Goal: Task Accomplishment & Management: Use online tool/utility

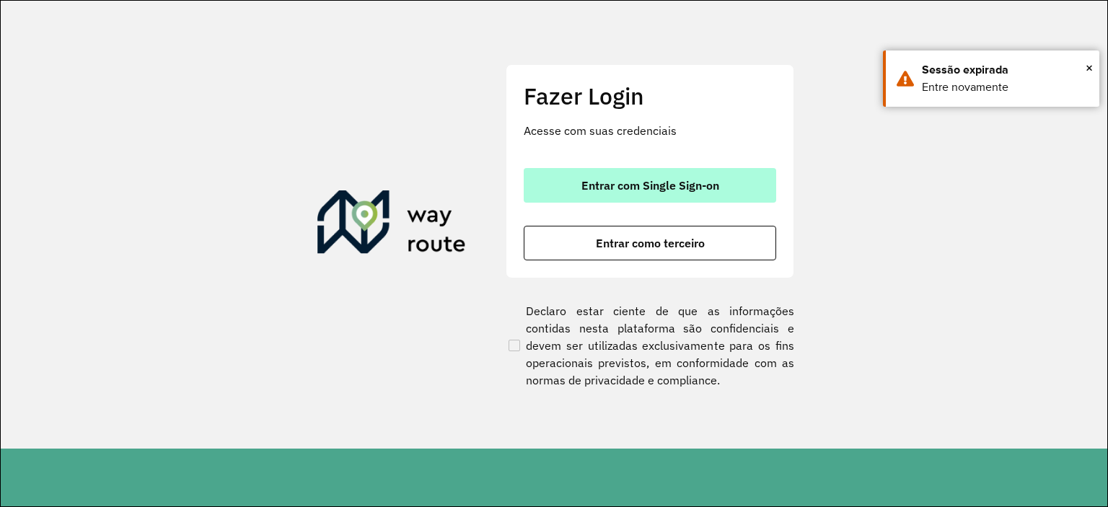
click at [579, 194] on button "Entrar com Single Sign-on" at bounding box center [650, 185] width 252 height 35
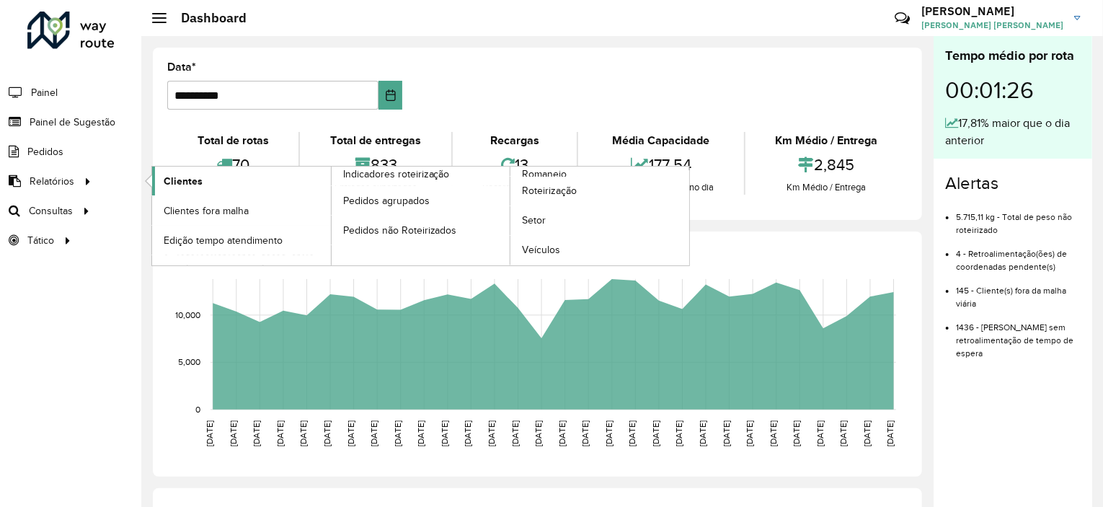
click at [177, 180] on span "Clientes" at bounding box center [183, 181] width 39 height 15
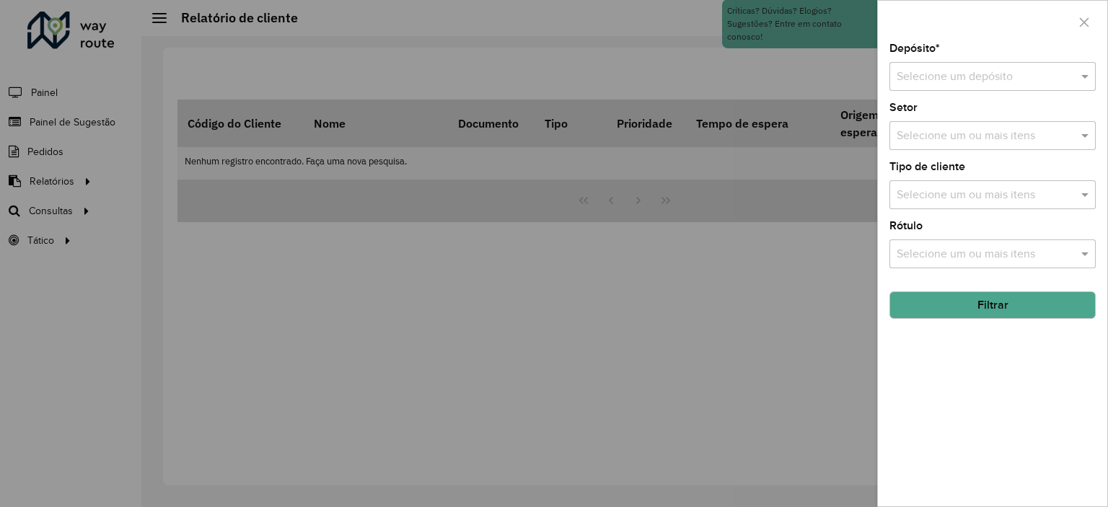
click at [1, 75] on div at bounding box center [554, 253] width 1108 height 507
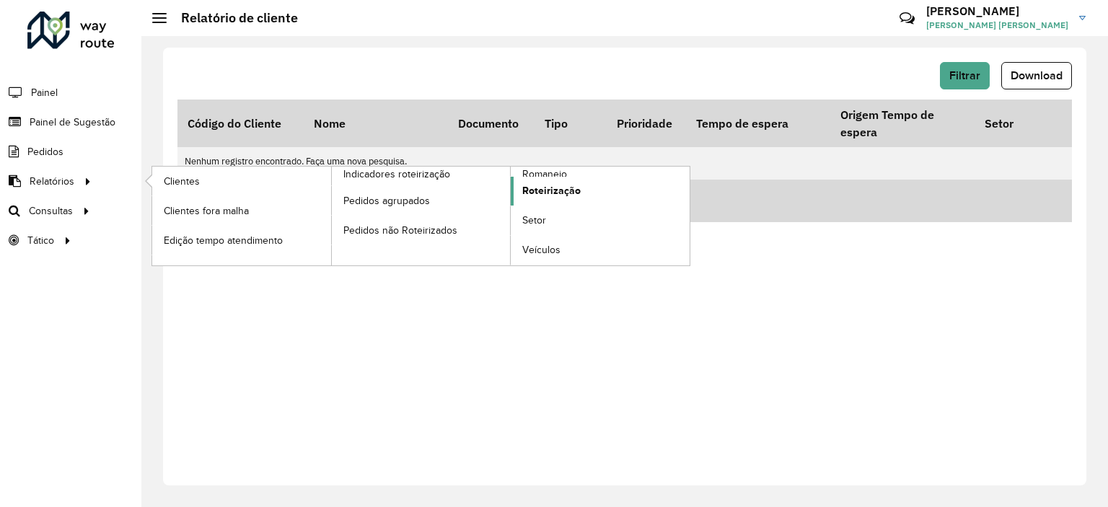
click at [537, 189] on span "Roteirização" at bounding box center [551, 190] width 58 height 15
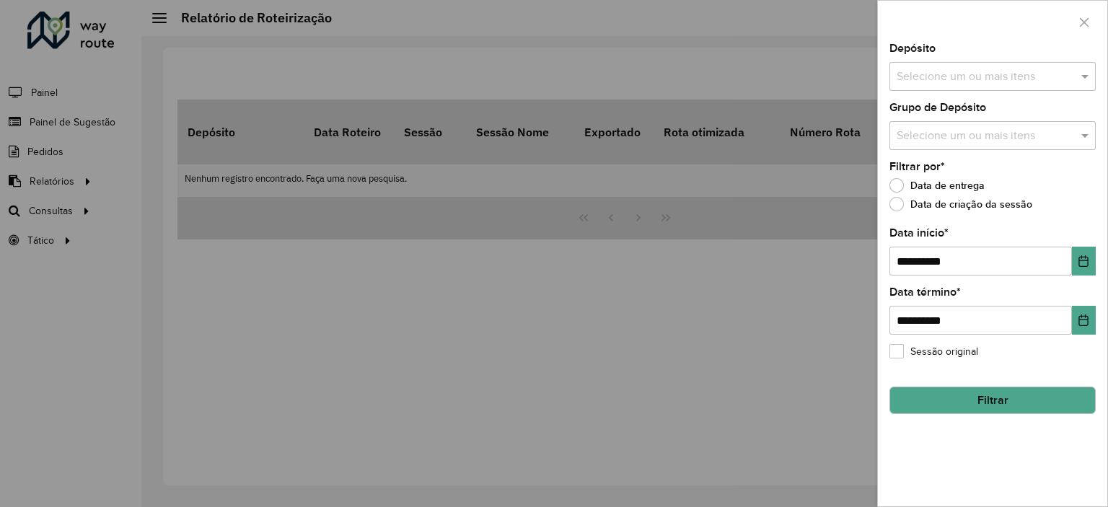
click at [153, 143] on div at bounding box center [554, 253] width 1108 height 507
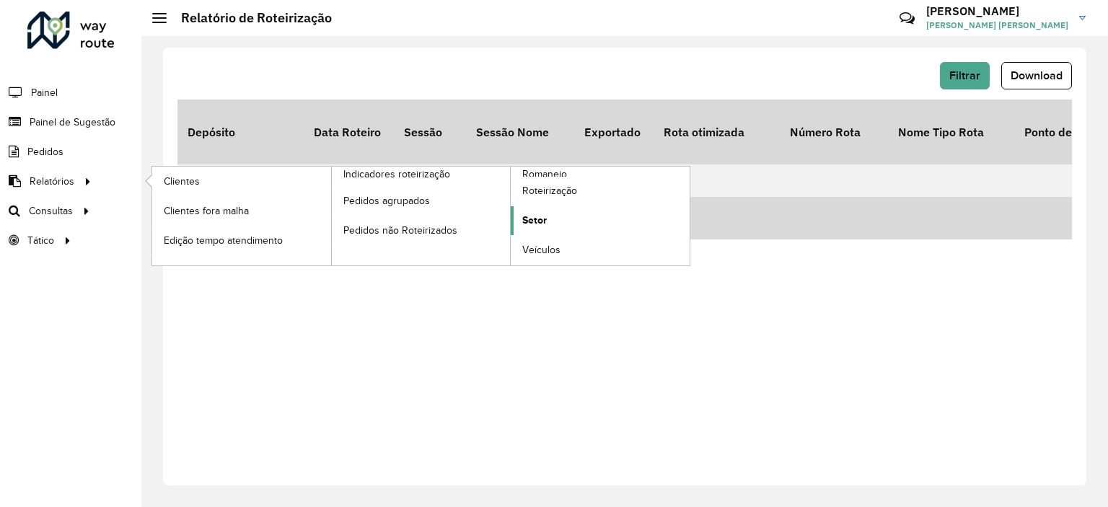
click at [529, 213] on span "Setor" at bounding box center [534, 220] width 25 height 15
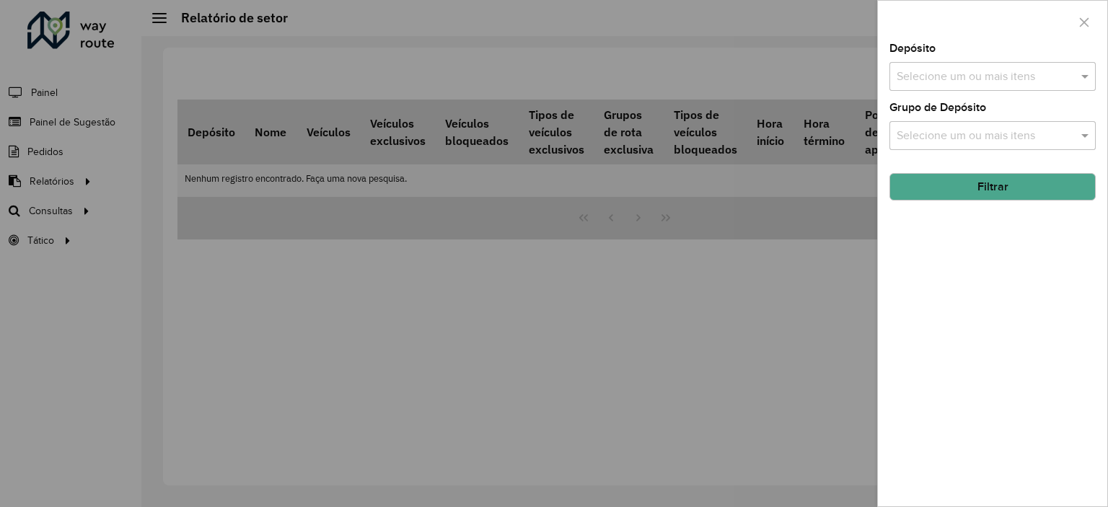
click at [942, 87] on div "Selecione um ou mais itens" at bounding box center [992, 76] width 206 height 29
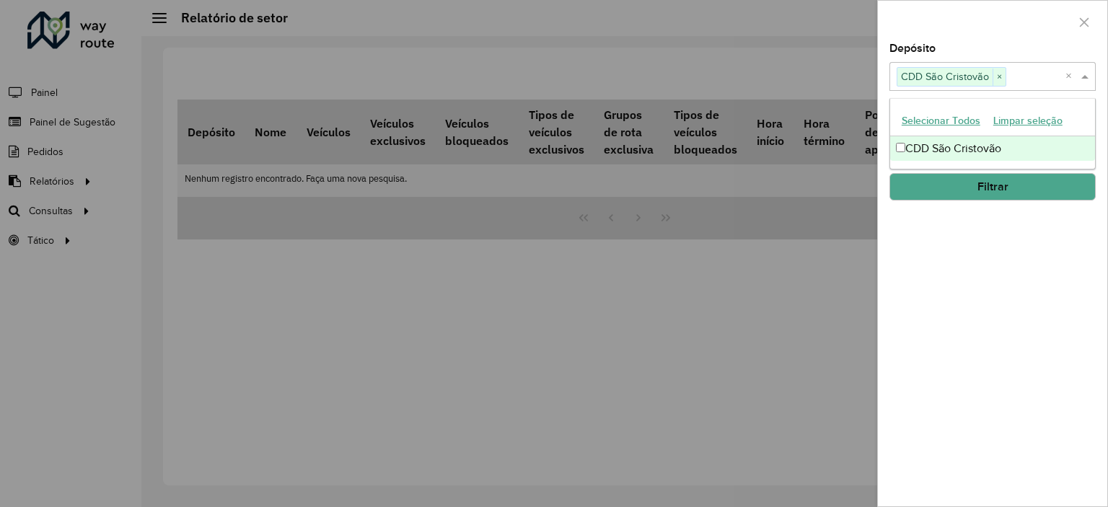
click at [907, 173] on button "Filtrar" at bounding box center [992, 186] width 206 height 27
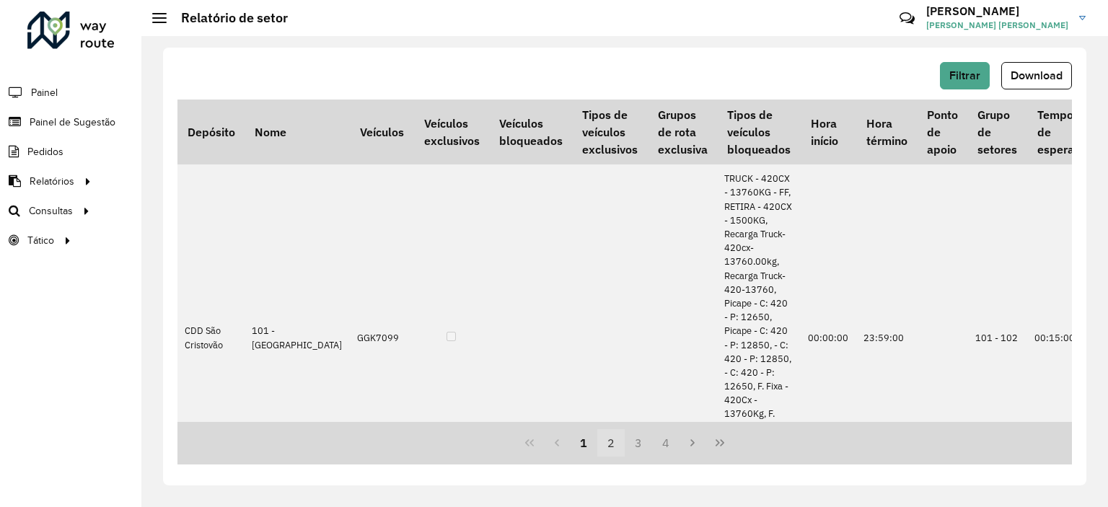
click at [611, 441] on button "2" at bounding box center [610, 442] width 27 height 27
click at [635, 446] on button "3" at bounding box center [637, 442] width 27 height 27
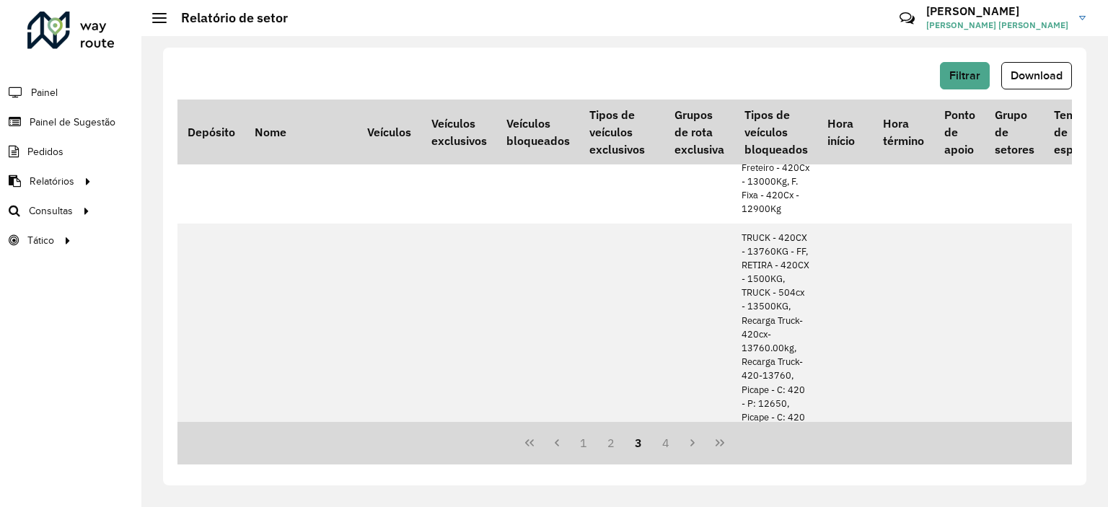
scroll to position [2091, 0]
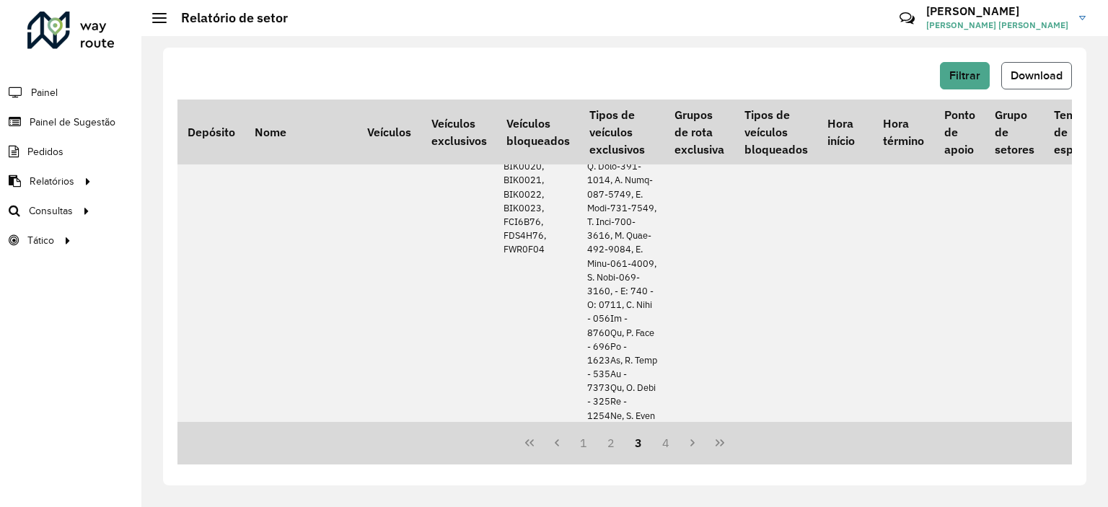
click at [1041, 87] on button "Download" at bounding box center [1036, 75] width 71 height 27
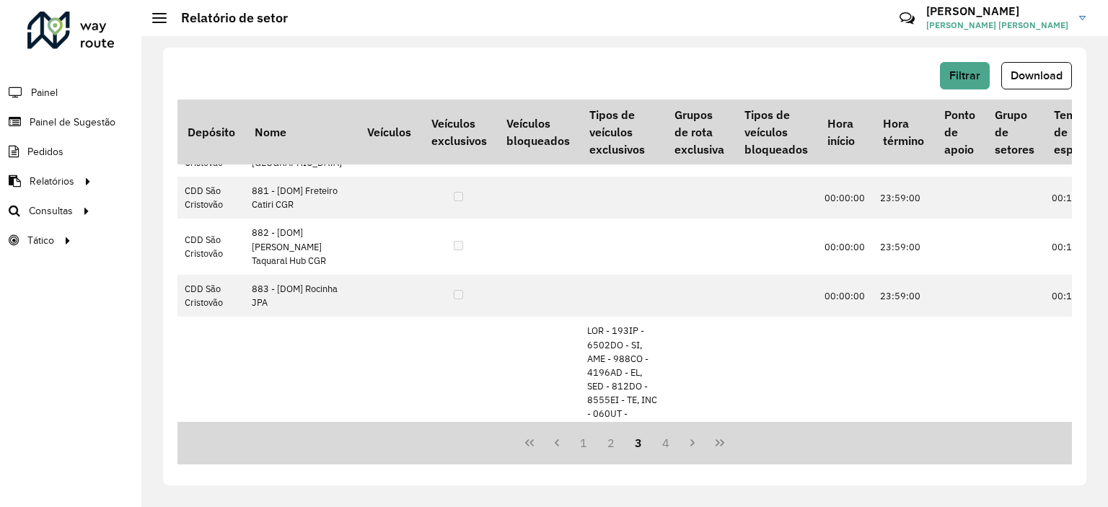
scroll to position [0, 0]
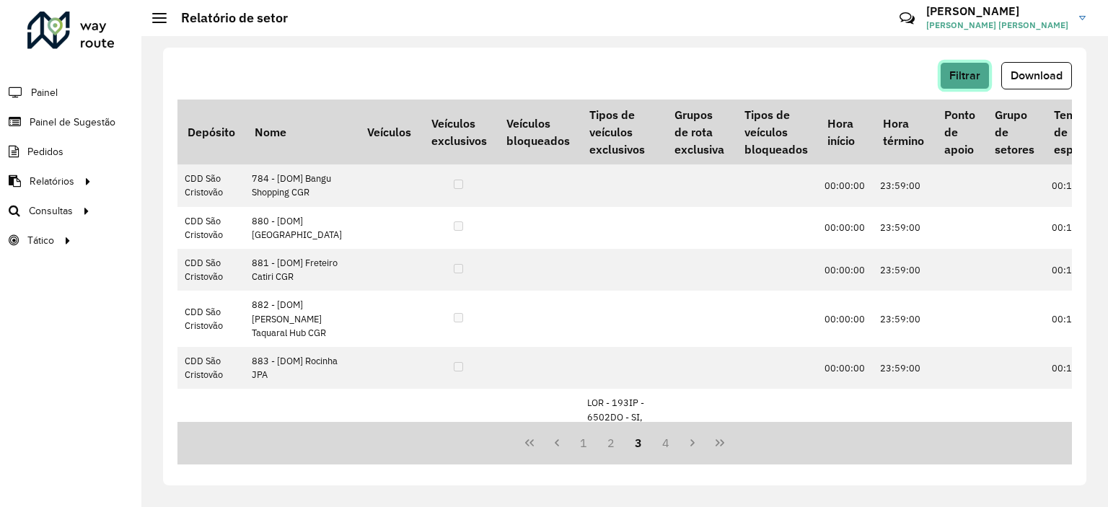
click at [967, 81] on span "Filtrar" at bounding box center [964, 75] width 31 height 12
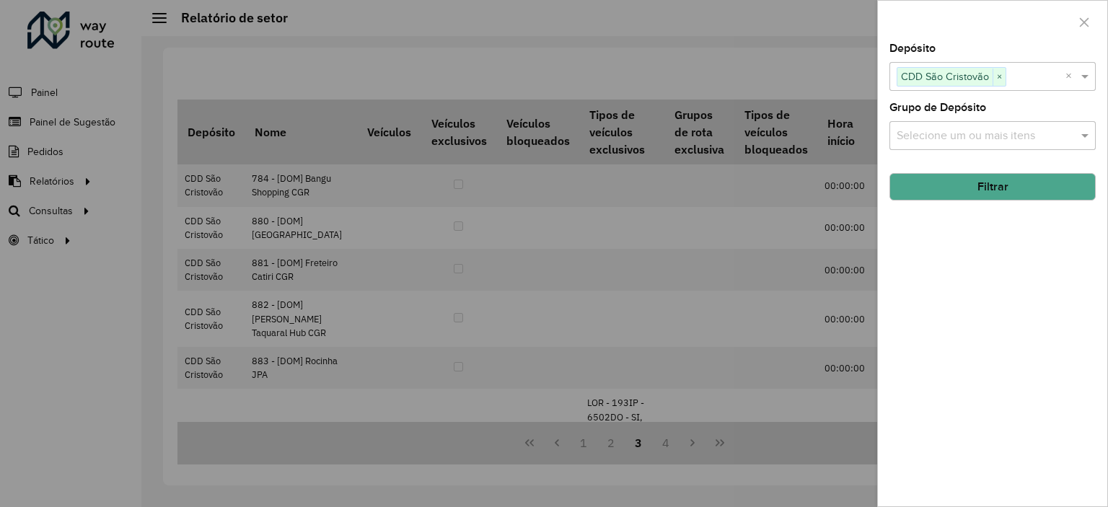
click at [997, 150] on div "Depósito Selecione um ou mais itens CDD São Cristovão × × Grupo de Depósito Sel…" at bounding box center [992, 274] width 229 height 463
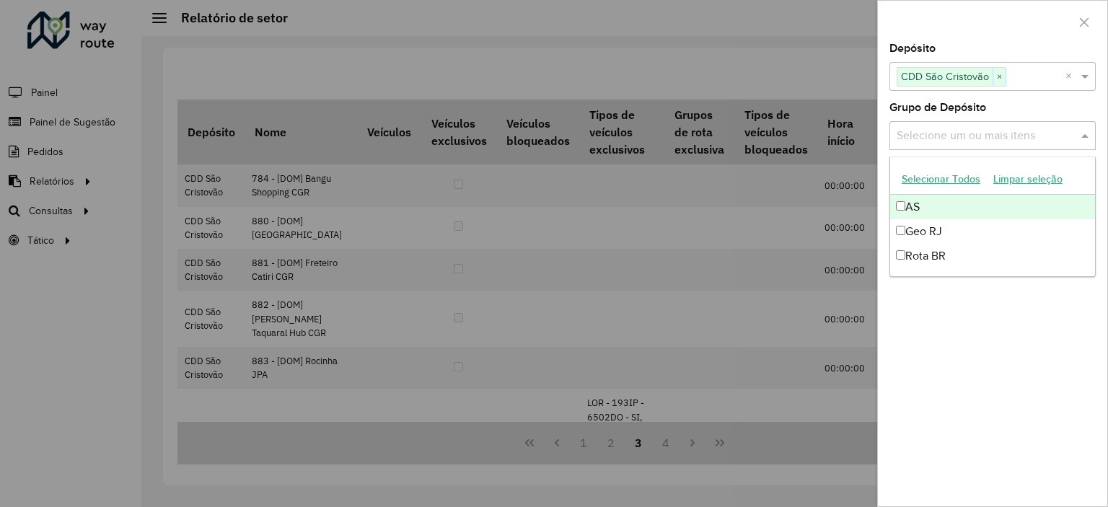
click at [997, 141] on input "text" at bounding box center [985, 136] width 185 height 17
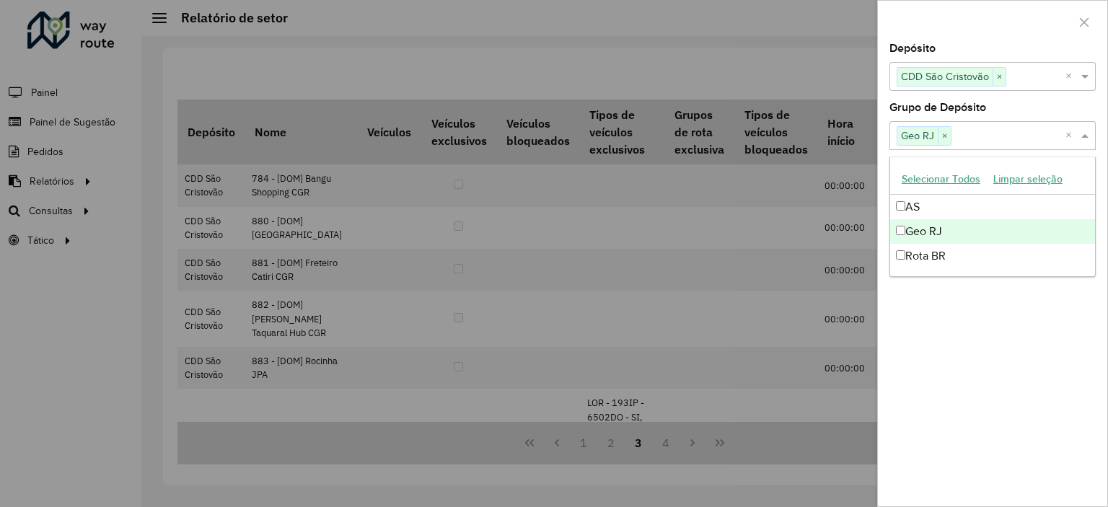
click at [954, 381] on div "Depósito Selecione um ou mais itens CDD São Cristovão × × Grupo de Depósito Sel…" at bounding box center [992, 274] width 229 height 463
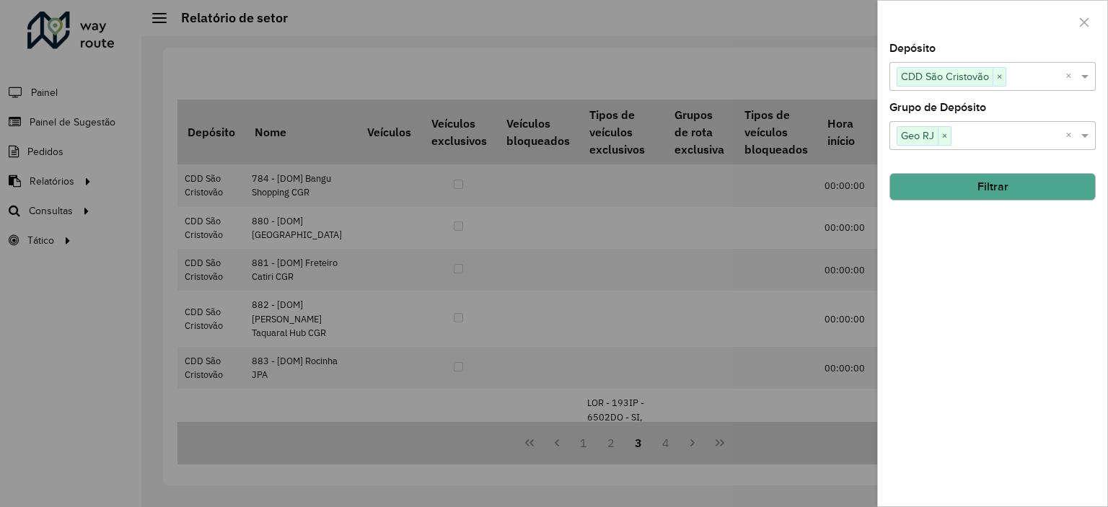
click at [937, 187] on button "Filtrar" at bounding box center [992, 186] width 206 height 27
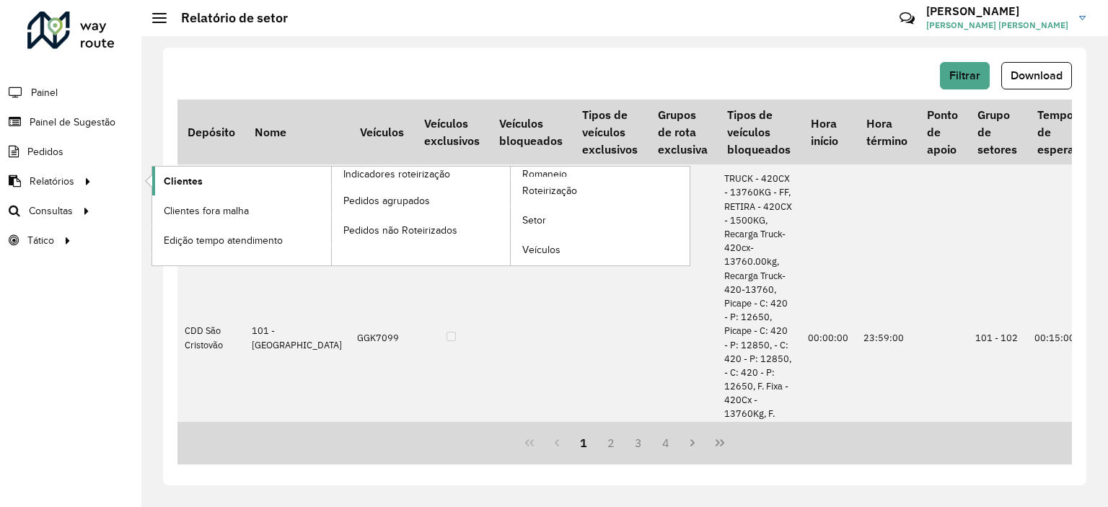
click at [199, 175] on span "Clientes" at bounding box center [183, 181] width 39 height 15
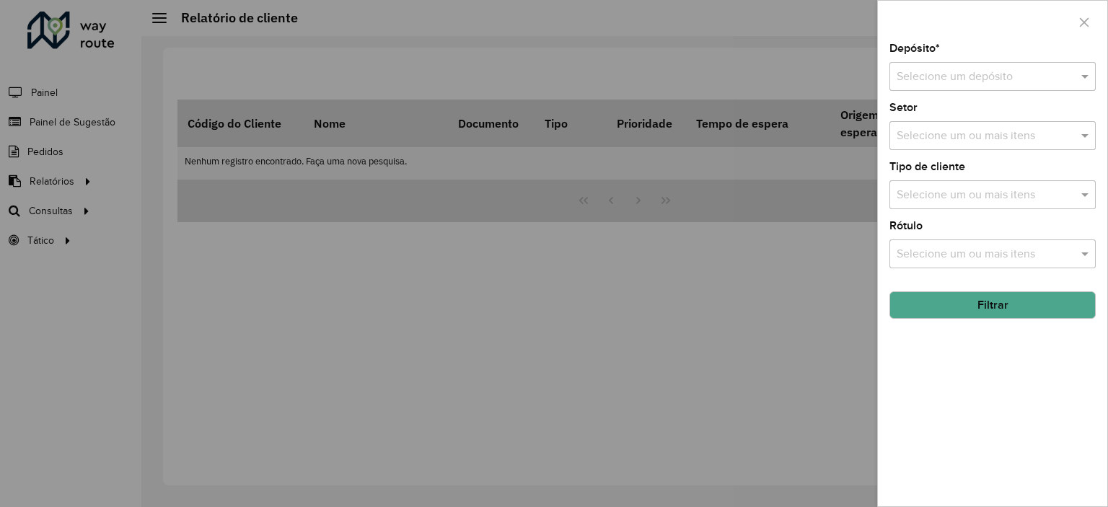
click at [55, 149] on div at bounding box center [554, 253] width 1108 height 507
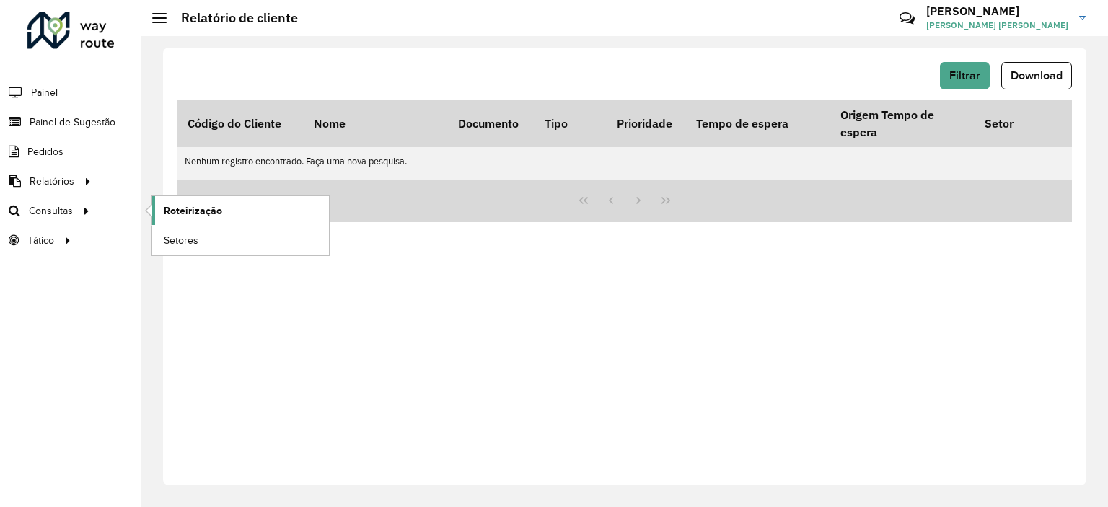
click at [225, 217] on link "Roteirização" at bounding box center [240, 210] width 177 height 29
click at [180, 233] on span "Setores" at bounding box center [181, 240] width 35 height 15
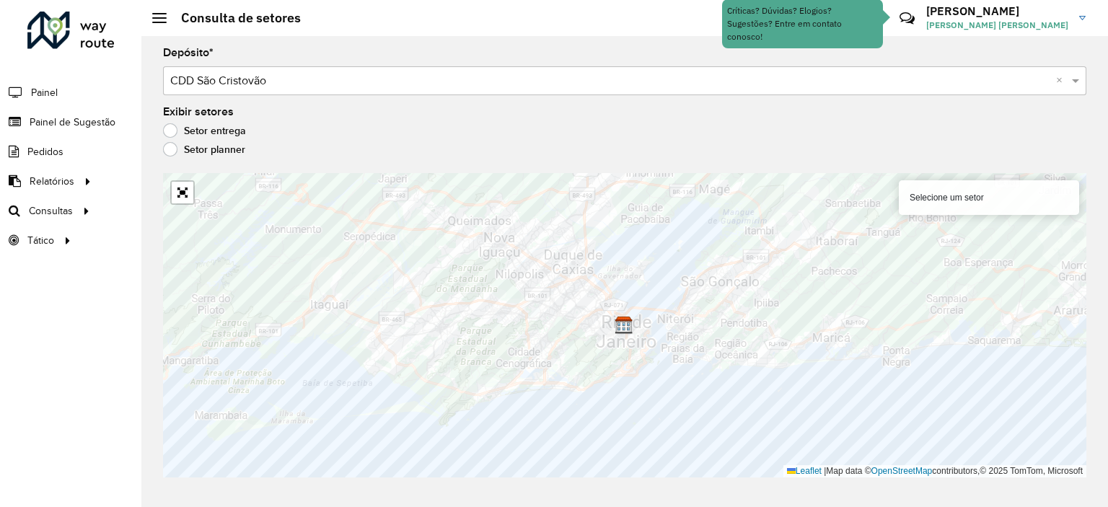
click at [960, 192] on div "Selecione um setor" at bounding box center [988, 197] width 180 height 35
click at [995, 197] on div "Selecione um setor" at bounding box center [988, 197] width 180 height 35
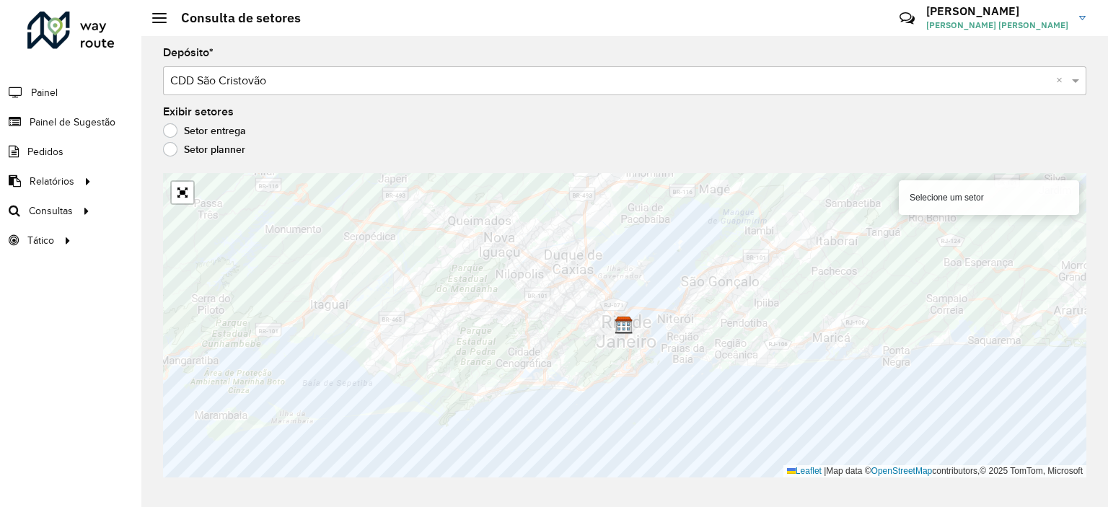
click at [177, 154] on label "Setor planner" at bounding box center [204, 149] width 82 height 14
click at [176, 127] on label "Setor entrega" at bounding box center [204, 130] width 83 height 14
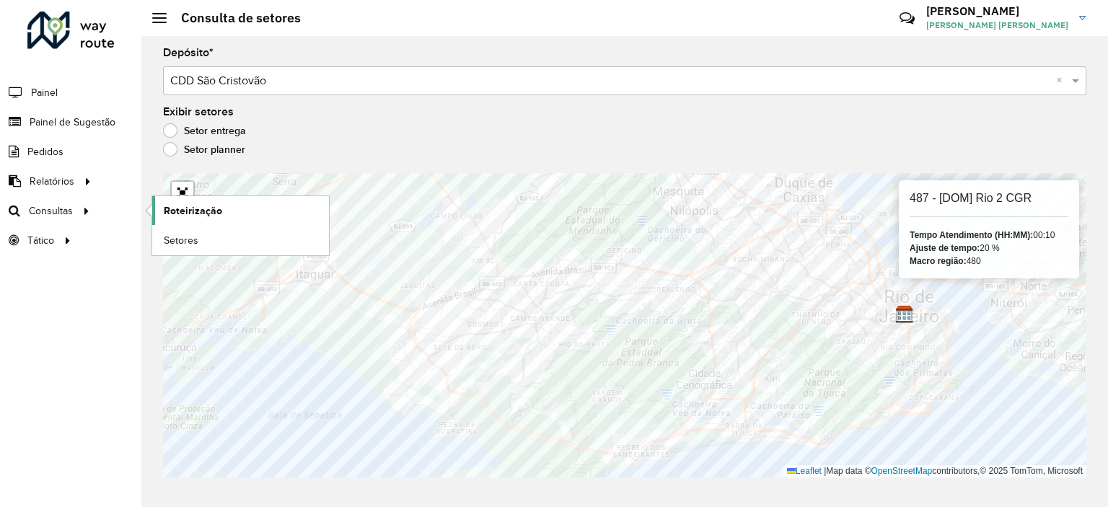
click at [197, 216] on span "Roteirização" at bounding box center [193, 210] width 58 height 15
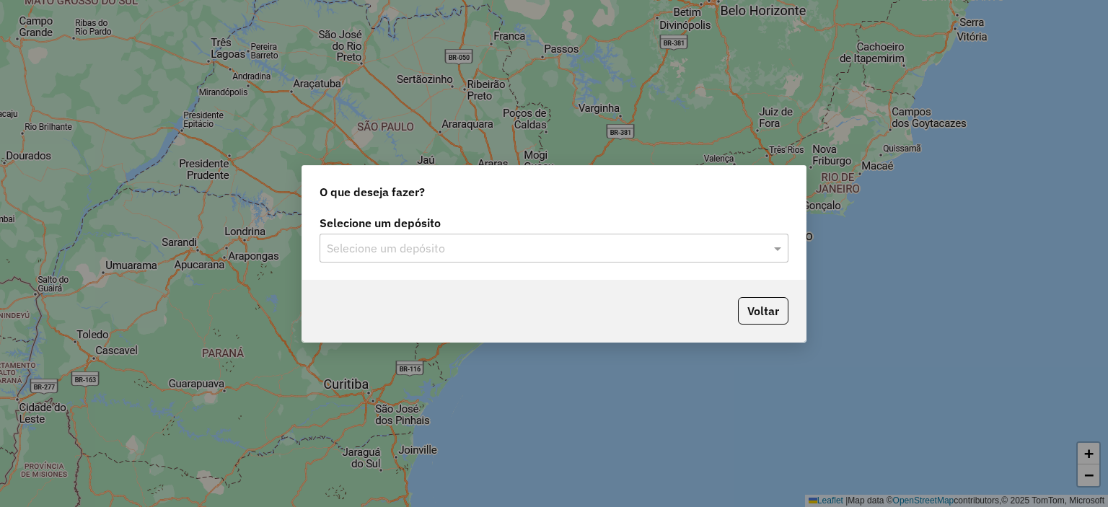
click at [438, 264] on div "Selecione um depósito Selecione um depósito" at bounding box center [553, 246] width 503 height 68
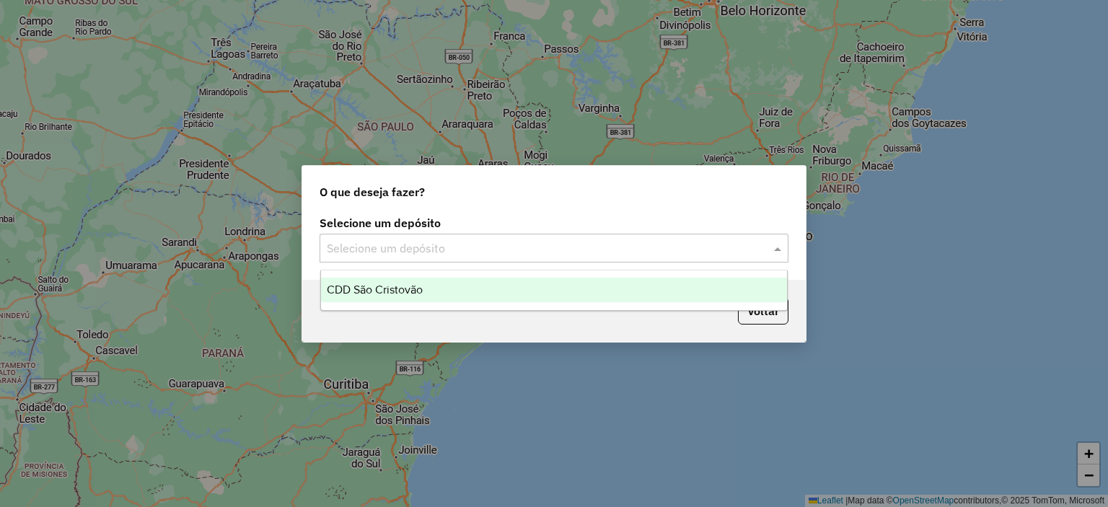
click at [441, 258] on div "Selecione um depósito" at bounding box center [553, 248] width 469 height 29
click at [441, 291] on div "CDD São Cristovão" at bounding box center [554, 290] width 467 height 25
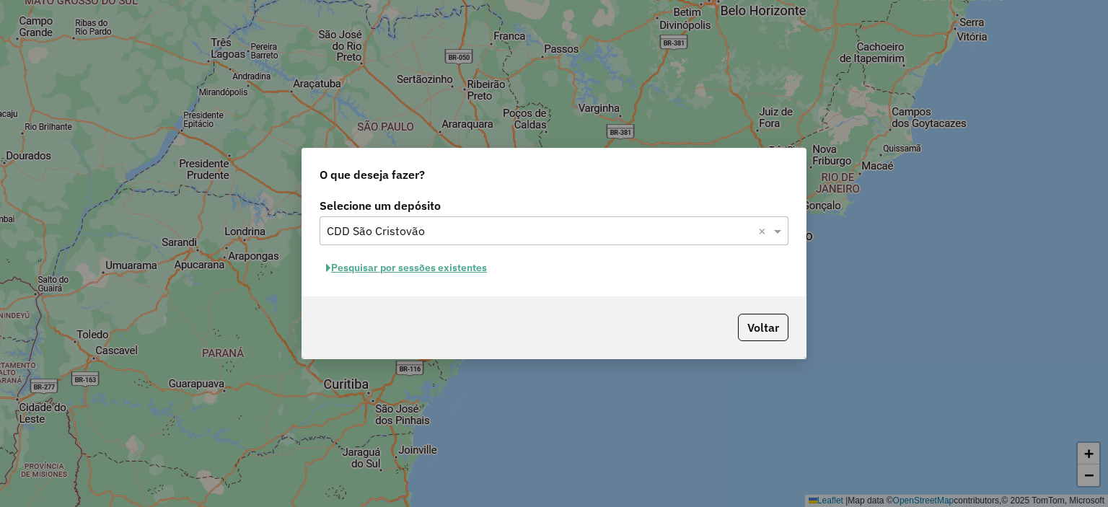
click at [639, 263] on div "Pesquisar por sessões existentes" at bounding box center [553, 268] width 469 height 22
click at [425, 268] on button "Pesquisar por sessões existentes" at bounding box center [406, 268] width 174 height 22
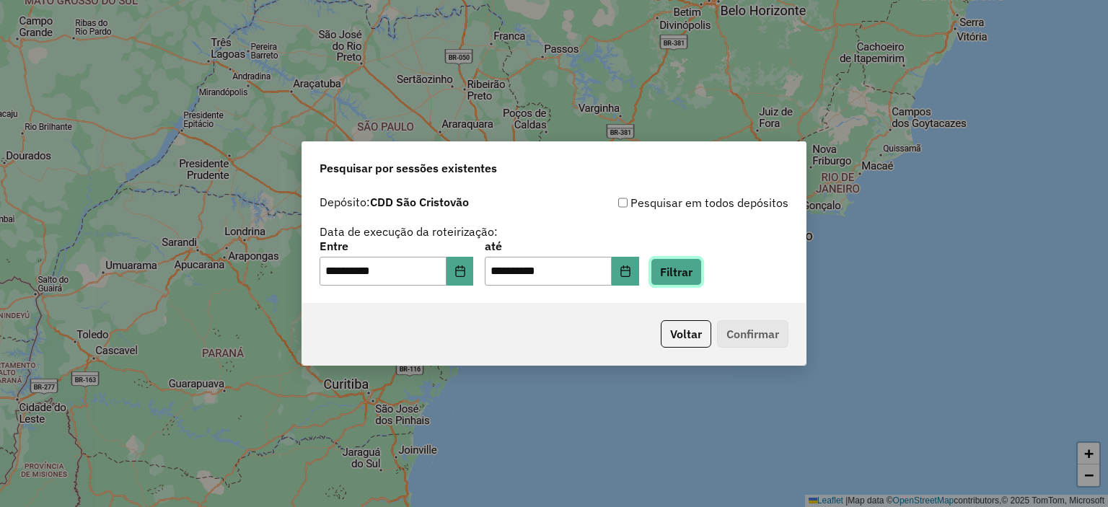
click at [676, 274] on button "Filtrar" at bounding box center [675, 271] width 51 height 27
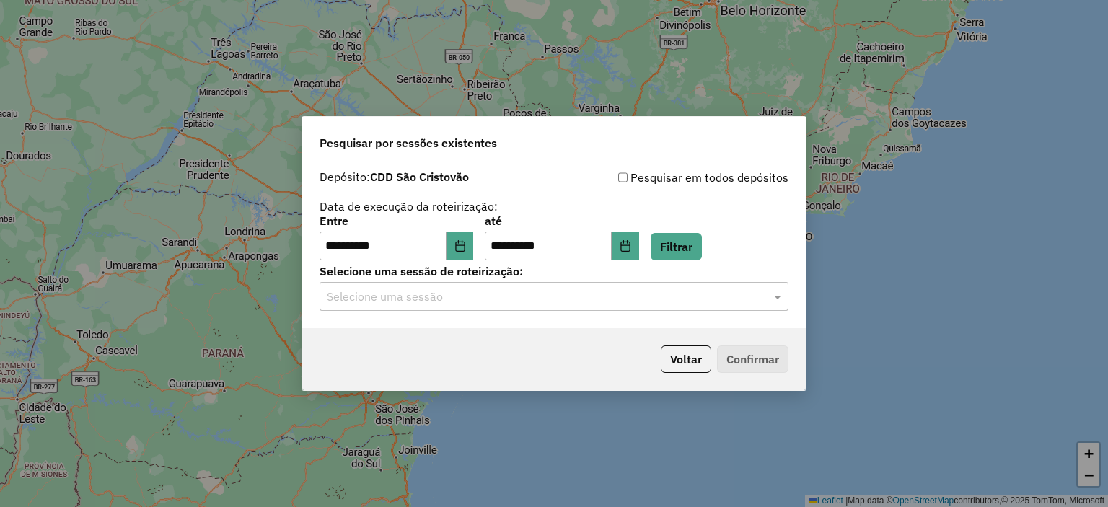
click at [617, 309] on div "Selecione uma sessão" at bounding box center [553, 296] width 469 height 29
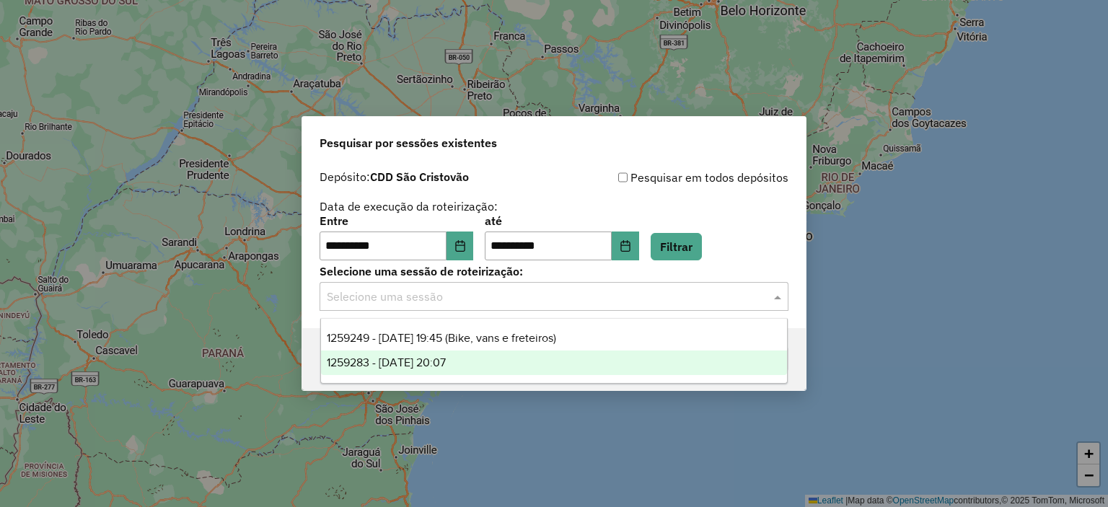
click at [530, 366] on div "1259283 - 04/09/2025 20:07" at bounding box center [554, 362] width 467 height 25
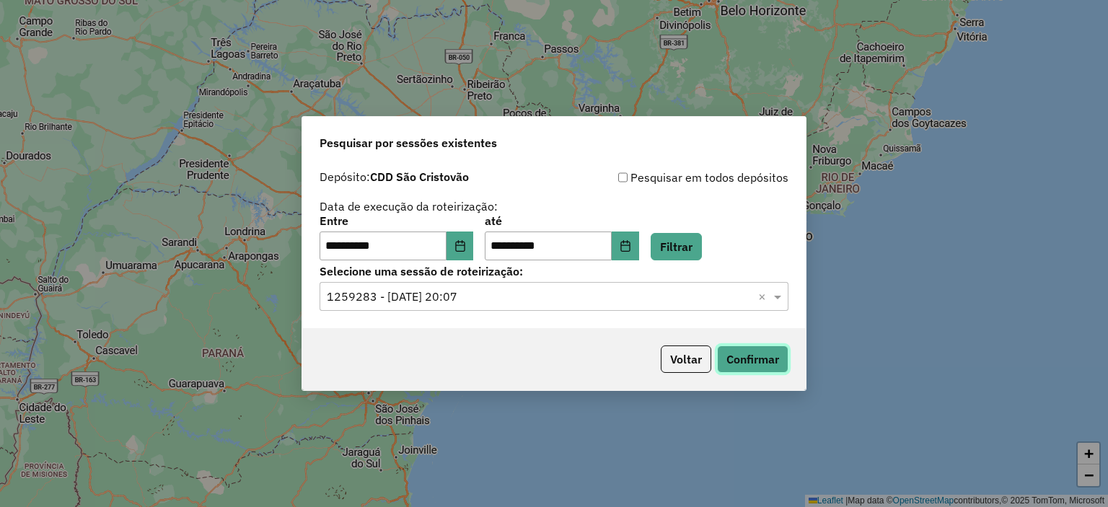
click at [743, 361] on button "Confirmar" at bounding box center [752, 358] width 71 height 27
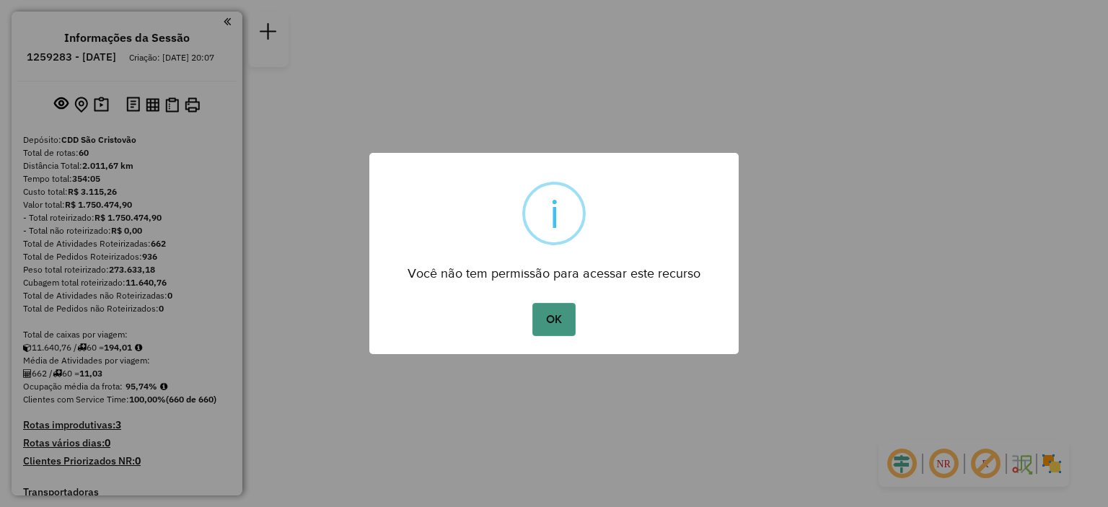
click at [549, 319] on button "OK" at bounding box center [553, 319] width 43 height 33
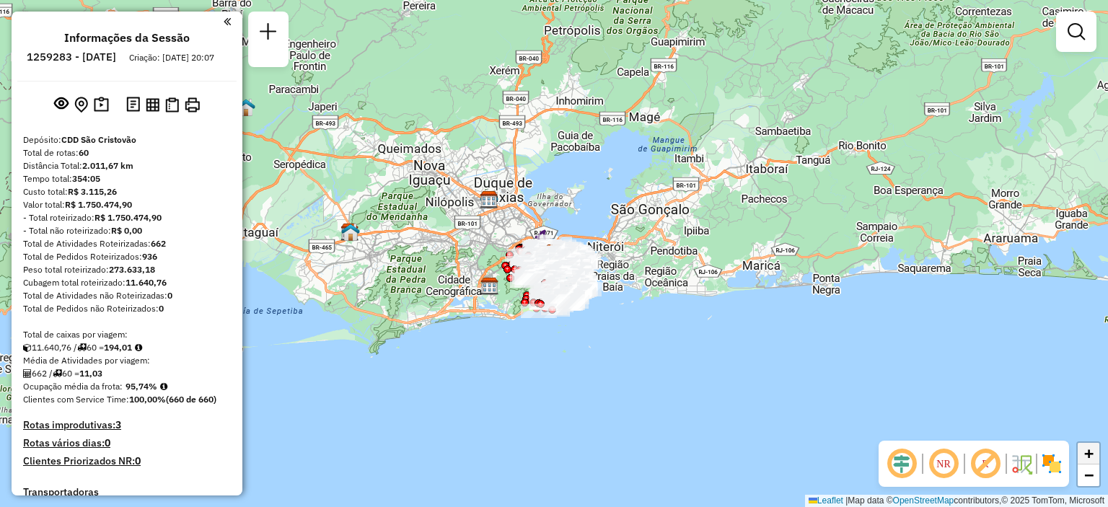
click at [1092, 457] on span "+" at bounding box center [1088, 453] width 9 height 18
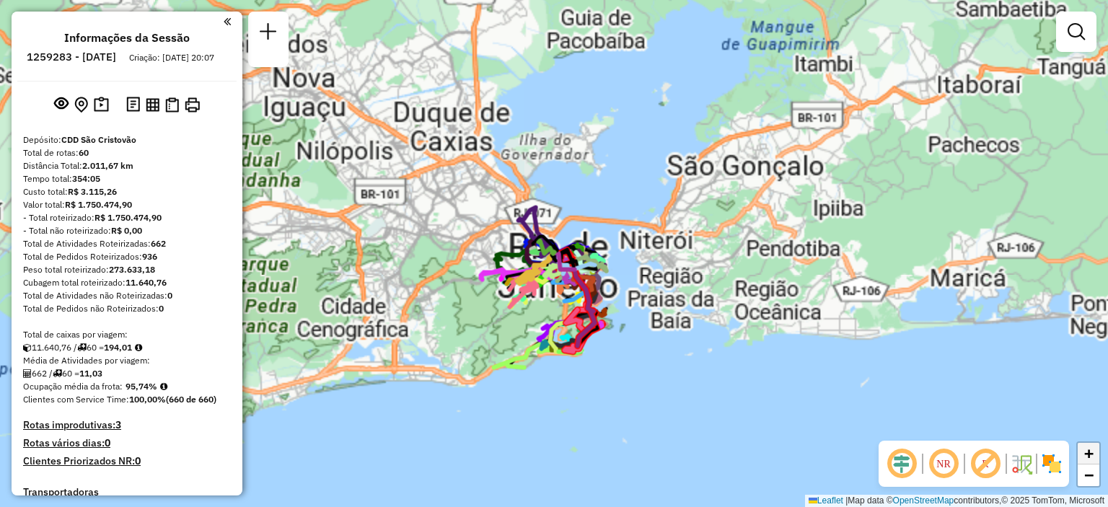
click at [1092, 457] on span "+" at bounding box center [1088, 453] width 9 height 18
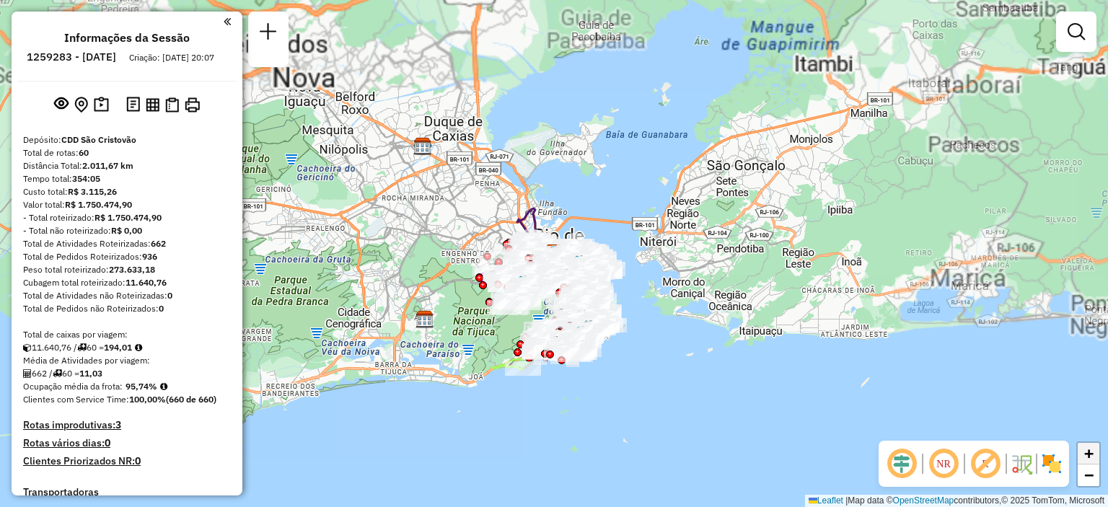
click at [1092, 457] on span "+" at bounding box center [1088, 453] width 9 height 18
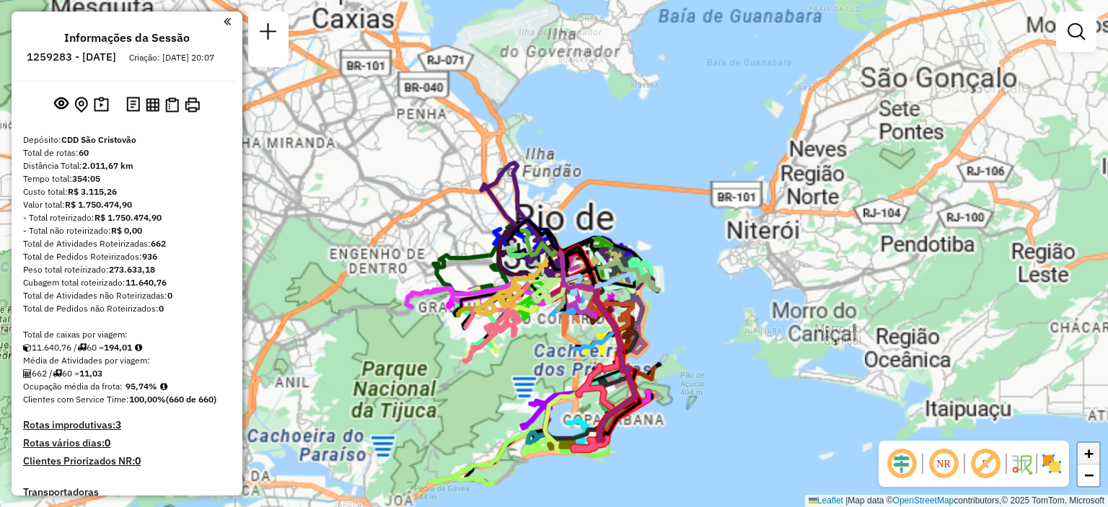
click at [1092, 457] on span "+" at bounding box center [1088, 453] width 9 height 18
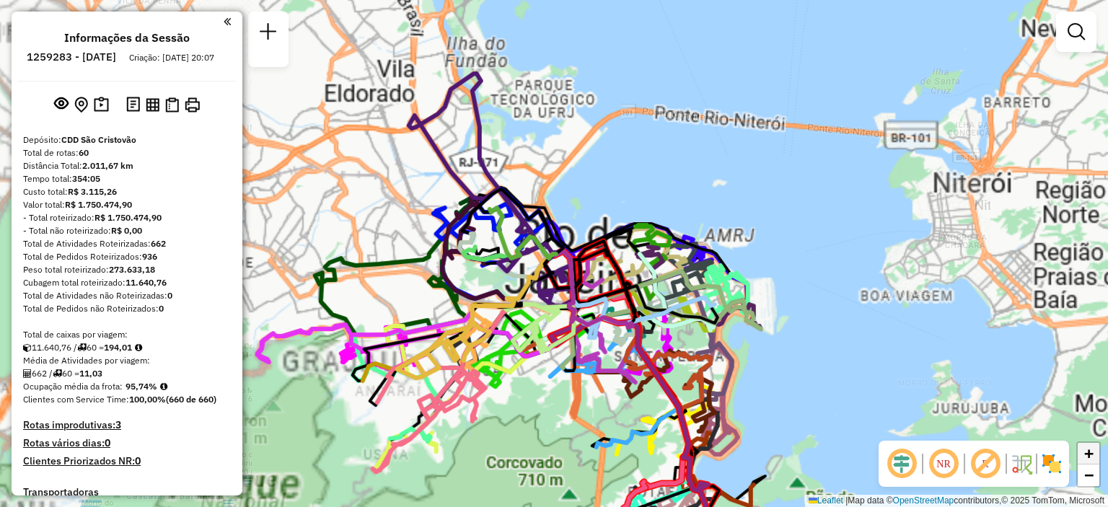
click at [1092, 457] on span "+" at bounding box center [1088, 453] width 9 height 18
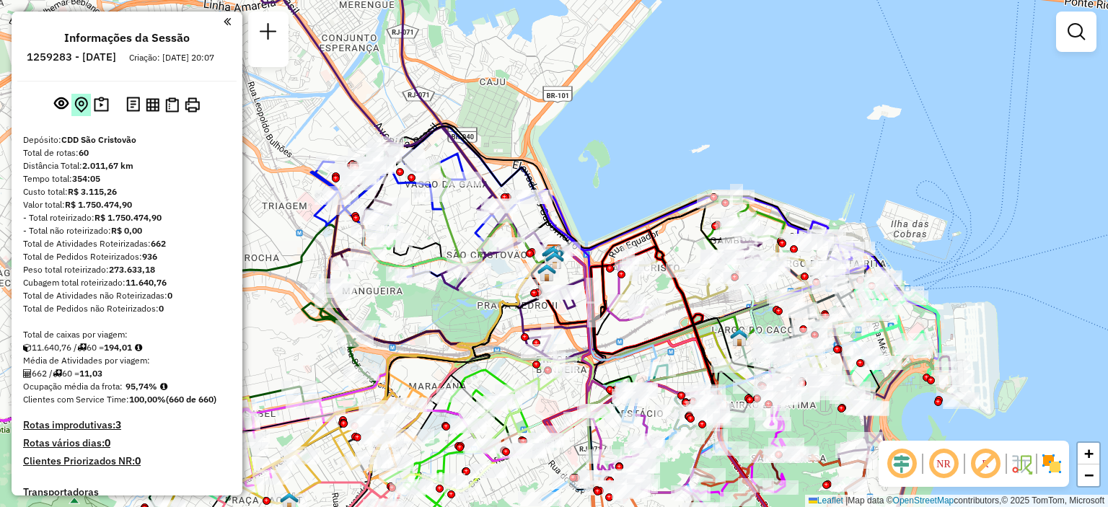
click at [76, 113] on img at bounding box center [81, 105] width 14 height 17
click at [1072, 48] on div at bounding box center [1076, 32] width 40 height 40
click at [1072, 37] on em at bounding box center [1075, 31] width 17 height 17
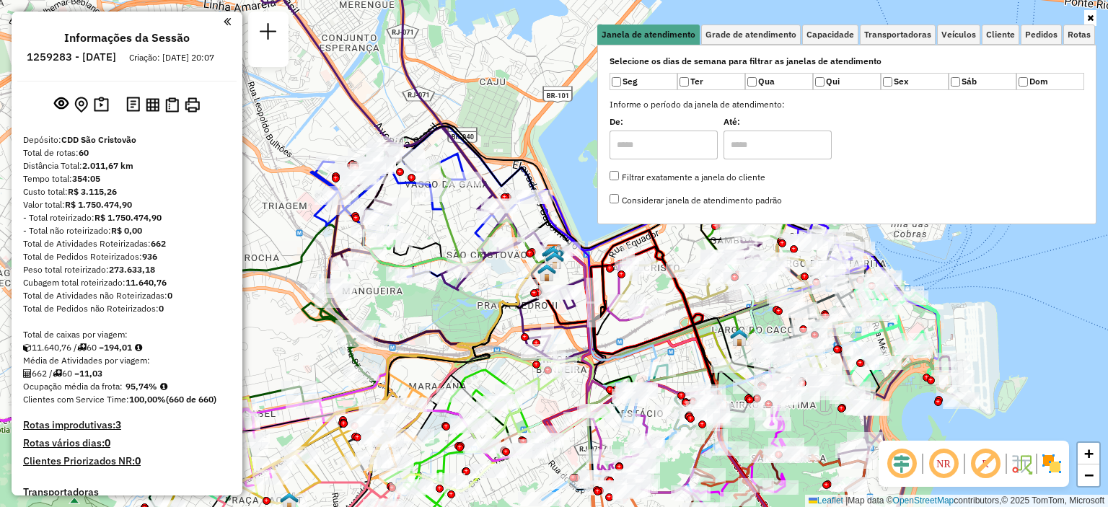
click at [1088, 14] on icon at bounding box center [1090, 18] width 6 height 9
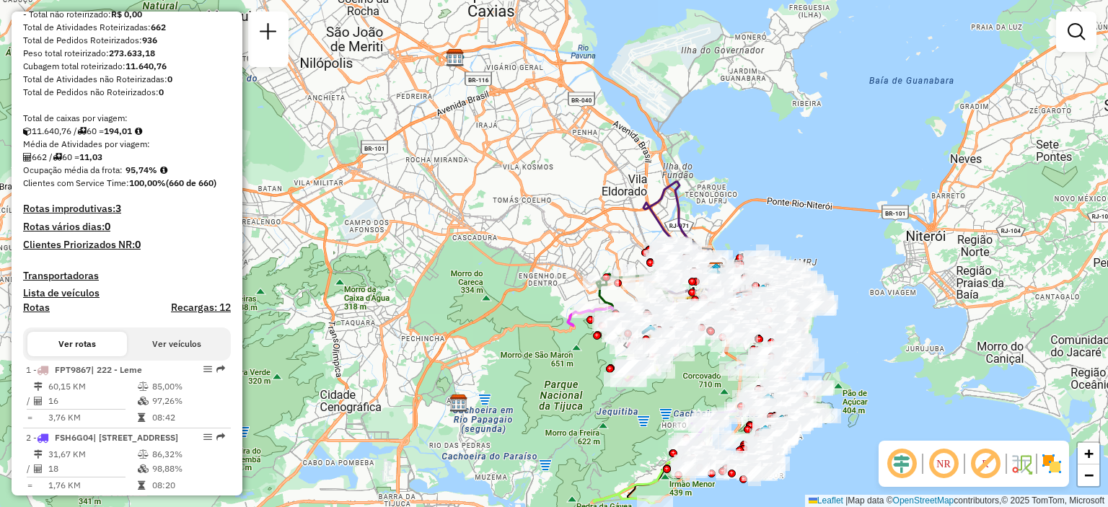
scroll to position [649, 0]
